Goal: Task Accomplishment & Management: Manage account settings

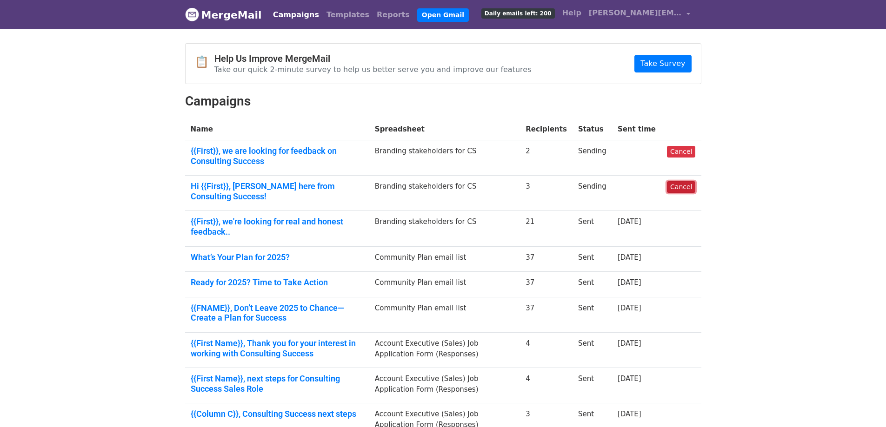
drag, startPoint x: 681, startPoint y: 186, endPoint x: 485, endPoint y: 32, distance: 249.3
click at [682, 186] on link "Cancel" at bounding box center [681, 187] width 28 height 12
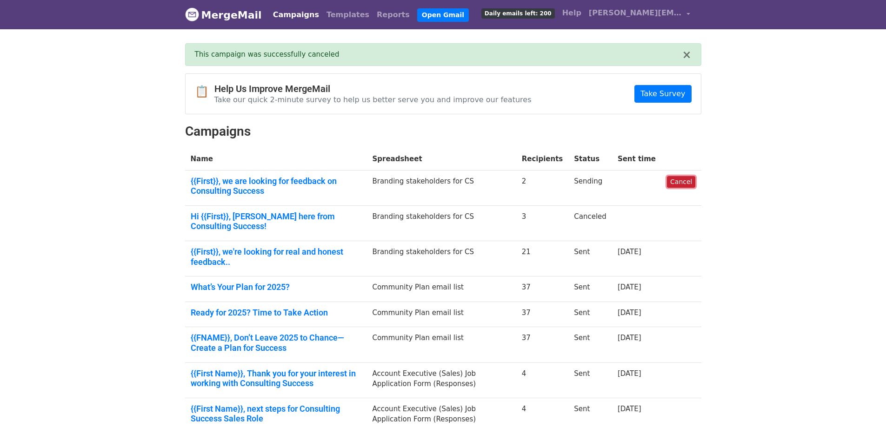
click at [684, 182] on link "Cancel" at bounding box center [681, 182] width 28 height 12
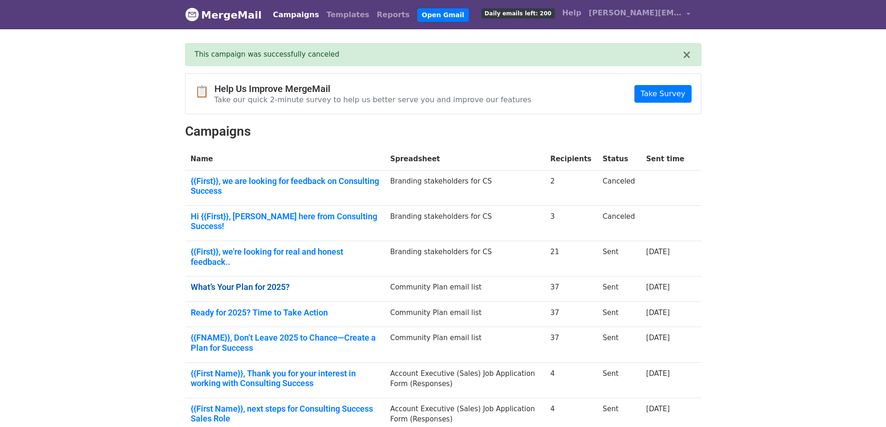
click at [226, 282] on link "What’s Your Plan for 2025?" at bounding box center [285, 287] width 188 height 10
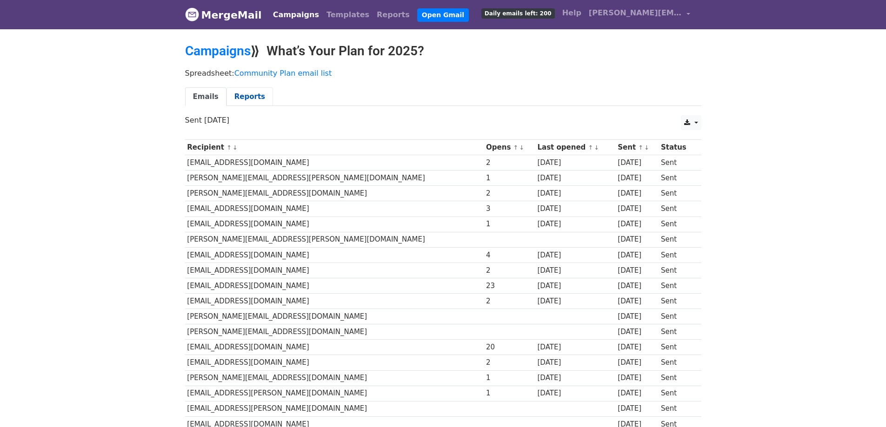
click at [242, 100] on link "Reports" at bounding box center [249, 96] width 46 height 19
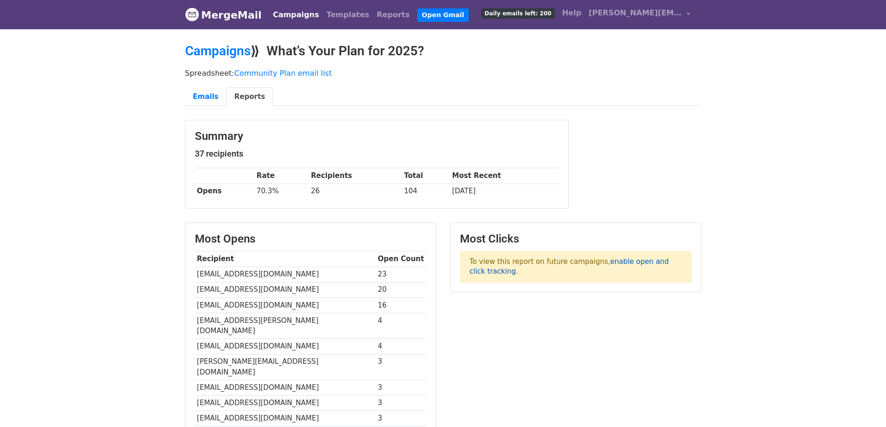
click at [639, 262] on link "enable open and click tracking" at bounding box center [569, 267] width 199 height 18
click at [204, 95] on link "Emails" at bounding box center [205, 96] width 41 height 19
